Goal: Check status: Check status

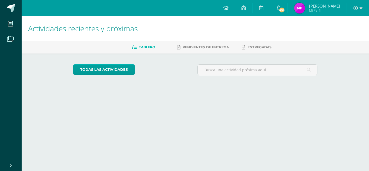
click at [313, 8] on span "[PERSON_NAME] Mi Perfil" at bounding box center [317, 8] width 48 height 11
click at [305, 9] on img at bounding box center [299, 8] width 11 height 11
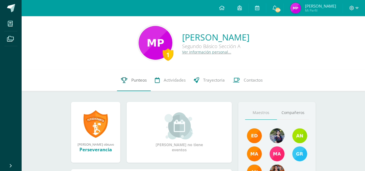
click at [132, 84] on link "Punteos" at bounding box center [134, 80] width 34 height 22
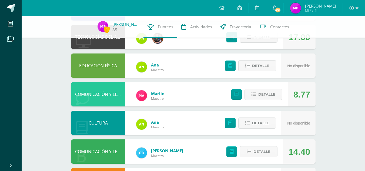
scroll to position [118, 0]
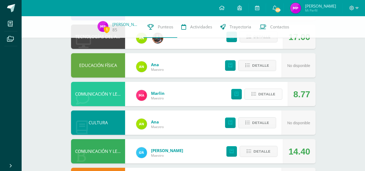
click at [272, 93] on span "Detalle" at bounding box center [266, 94] width 17 height 10
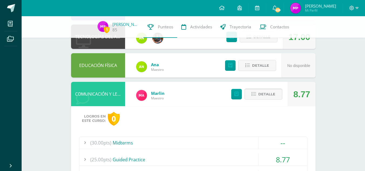
click at [272, 93] on button "Detalle" at bounding box center [263, 94] width 38 height 11
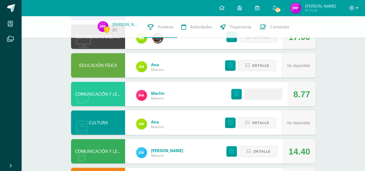
click at [272, 93] on span at bounding box center [263, 93] width 26 height 7
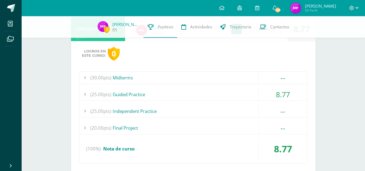
scroll to position [184, 0]
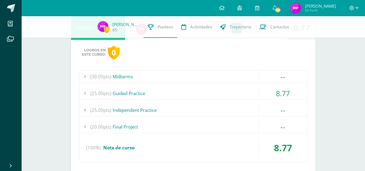
click at [262, 91] on div "8.77" at bounding box center [282, 93] width 49 height 12
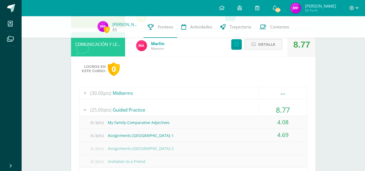
scroll to position [167, 0]
click at [267, 48] on span "Detalle" at bounding box center [266, 45] width 17 height 10
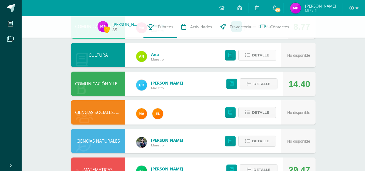
scroll to position [186, 0]
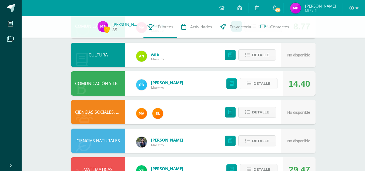
click at [269, 82] on span "Detalle" at bounding box center [261, 84] width 17 height 10
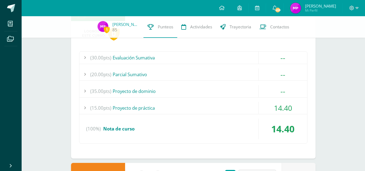
scroll to position [264, 0]
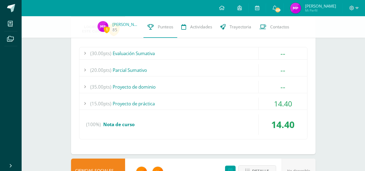
click at [253, 102] on div "(15.00pts) Proyecto de práctica" at bounding box center [193, 104] width 228 height 12
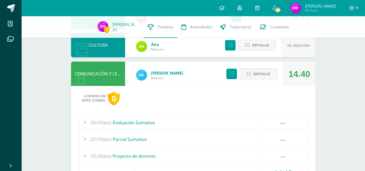
scroll to position [195, 0]
click at [258, 74] on span "Detalle" at bounding box center [261, 74] width 17 height 10
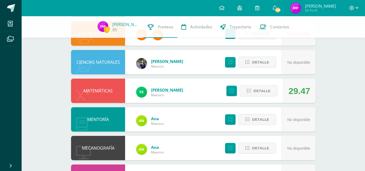
scroll to position [264, 0]
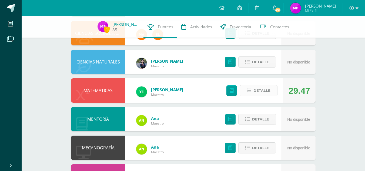
click at [261, 89] on span "Detalle" at bounding box center [261, 91] width 17 height 10
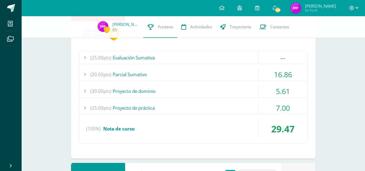
scroll to position [346, 0]
click at [248, 73] on div "(20.00pts) Parcial Sumativo" at bounding box center [193, 74] width 228 height 12
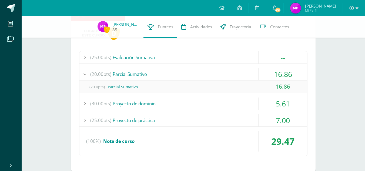
click at [247, 108] on div "(30.00pts) Proyecto de dominio" at bounding box center [193, 104] width 228 height 12
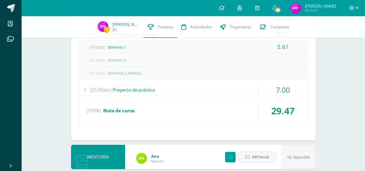
scroll to position [403, 0]
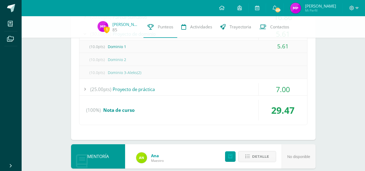
click at [242, 93] on div "(25.00pts) Proyecto de práctica" at bounding box center [193, 89] width 228 height 12
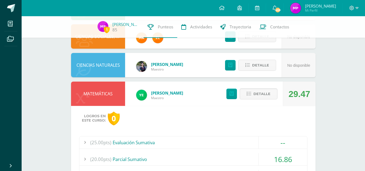
scroll to position [261, 0]
click at [250, 94] on icon at bounding box center [249, 94] width 5 height 5
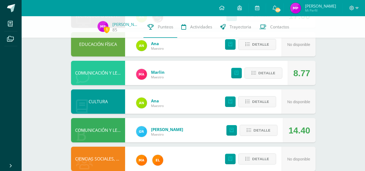
scroll to position [0, 0]
